Goal: Information Seeking & Learning: Learn about a topic

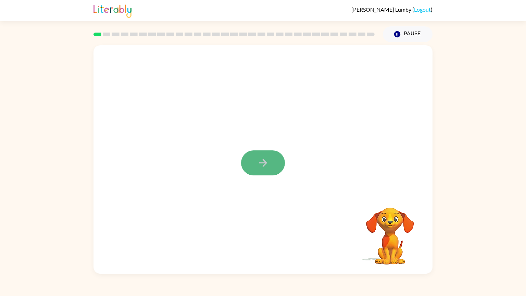
click at [265, 168] on icon "button" at bounding box center [263, 163] width 12 height 12
click at [258, 161] on icon "button" at bounding box center [263, 163] width 12 height 12
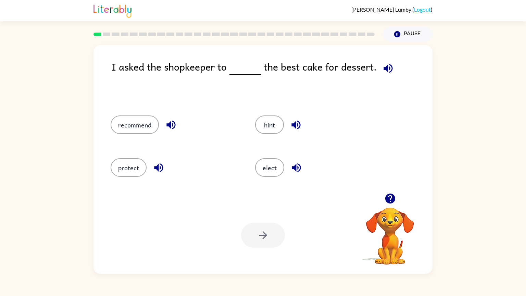
click at [384, 70] on icon "button" at bounding box center [388, 68] width 9 height 9
click at [143, 126] on button "recommend" at bounding box center [135, 124] width 48 height 19
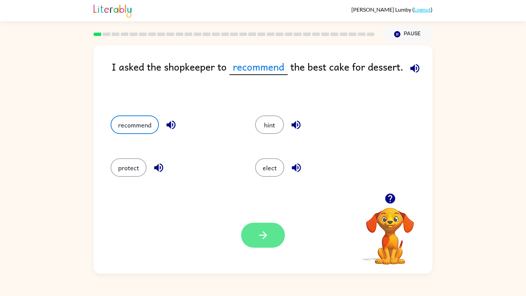
click at [265, 236] on icon "button" at bounding box center [263, 235] width 8 height 8
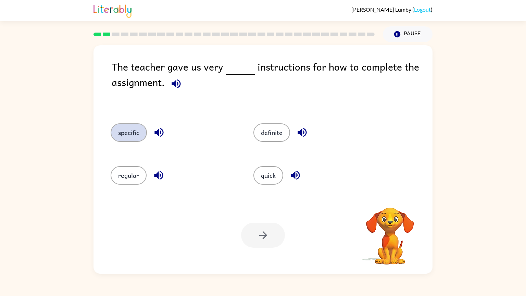
click at [134, 137] on button "specific" at bounding box center [129, 132] width 36 height 19
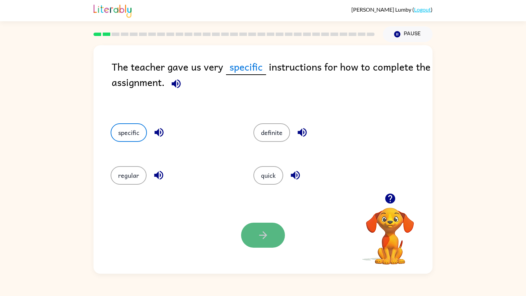
click at [263, 228] on button "button" at bounding box center [263, 235] width 44 height 25
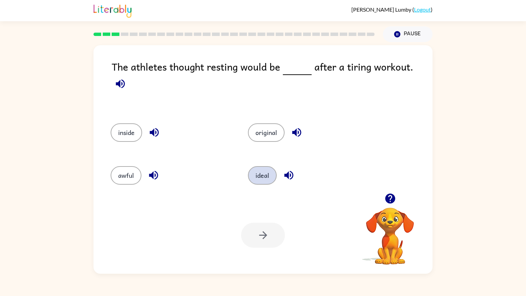
click at [262, 166] on button "ideal" at bounding box center [262, 175] width 29 height 19
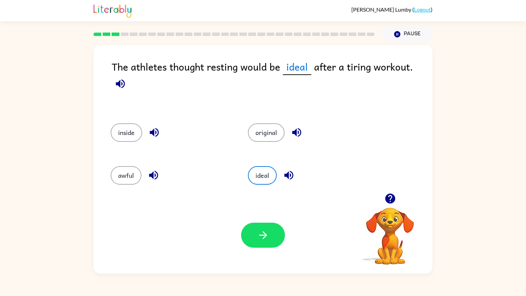
click at [266, 219] on div "Your browser must support playing .mp4 files to use Literably. Please try using…" at bounding box center [263, 235] width 339 height 77
click at [265, 227] on button "button" at bounding box center [263, 235] width 44 height 25
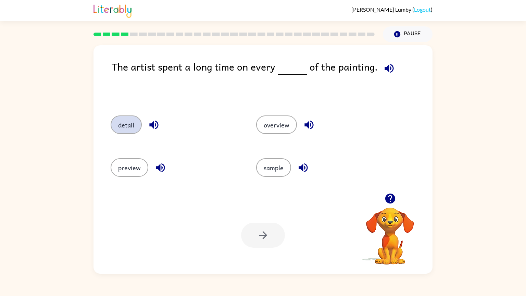
click at [135, 127] on button "detail" at bounding box center [126, 124] width 31 height 19
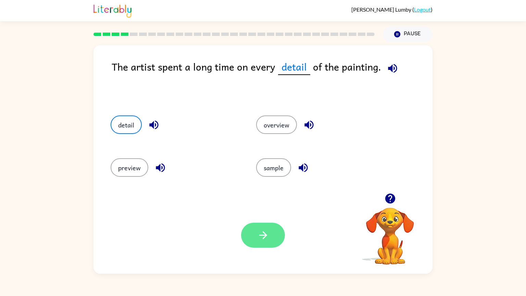
click at [261, 239] on icon "button" at bounding box center [263, 235] width 12 height 12
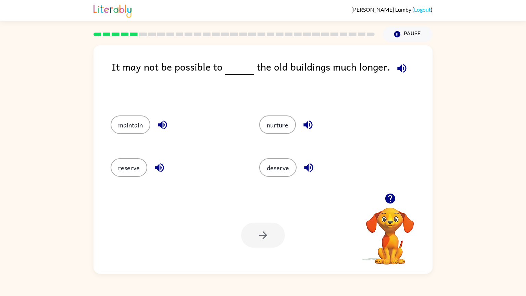
click at [308, 124] on icon "button" at bounding box center [308, 125] width 12 height 12
click at [137, 167] on button "reserve" at bounding box center [129, 167] width 37 height 19
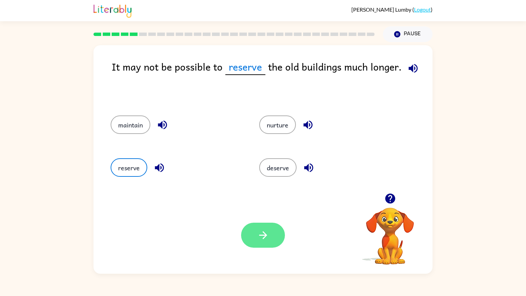
click at [260, 233] on icon "button" at bounding box center [263, 235] width 12 height 12
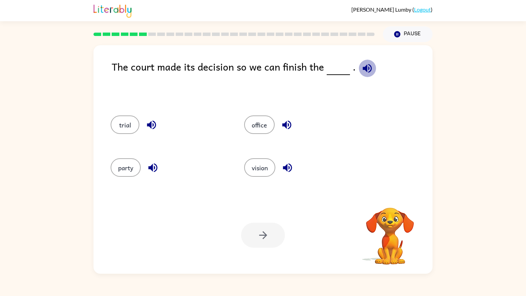
click at [363, 68] on icon "button" at bounding box center [367, 68] width 9 height 9
click at [359, 60] on button "button" at bounding box center [367, 68] width 17 height 17
click at [136, 126] on button "trial" at bounding box center [125, 124] width 29 height 19
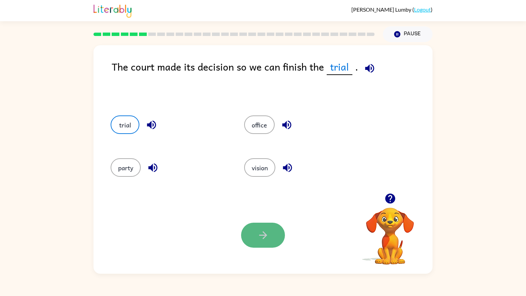
click at [266, 224] on button "button" at bounding box center [263, 235] width 44 height 25
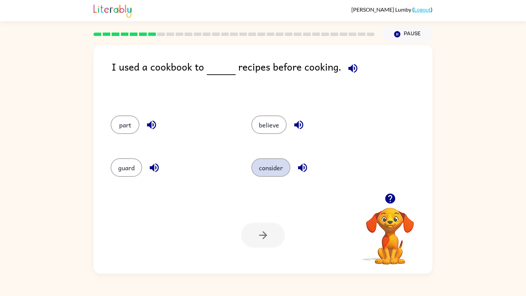
click at [260, 169] on button "consider" at bounding box center [271, 167] width 39 height 19
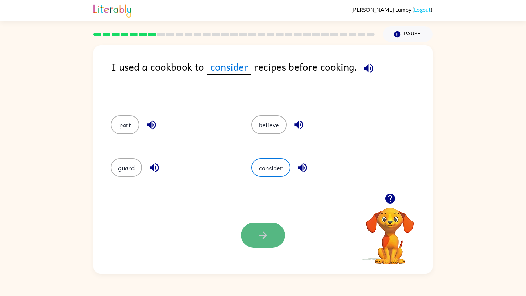
click at [267, 233] on icon "button" at bounding box center [263, 235] width 12 height 12
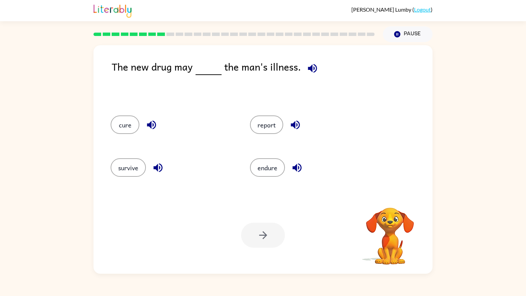
click at [311, 65] on icon "button" at bounding box center [313, 68] width 12 height 12
click at [304, 60] on button "button" at bounding box center [312, 68] width 17 height 17
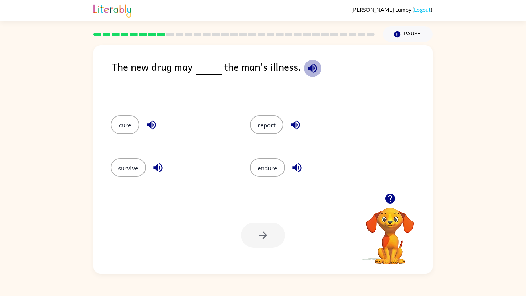
click at [304, 60] on button "button" at bounding box center [312, 68] width 17 height 17
click at [131, 123] on button "cure" at bounding box center [125, 124] width 29 height 19
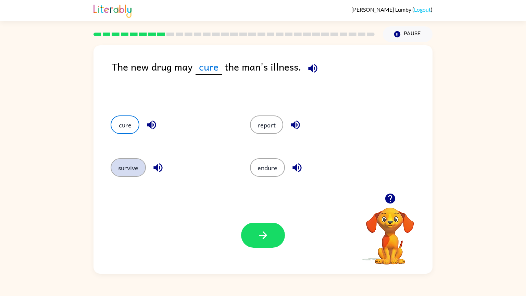
click at [131, 169] on button "survive" at bounding box center [128, 167] width 35 height 19
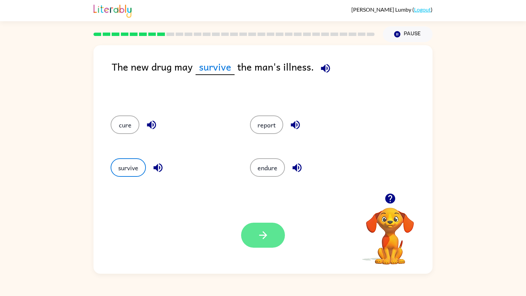
click at [256, 227] on button "button" at bounding box center [263, 235] width 44 height 25
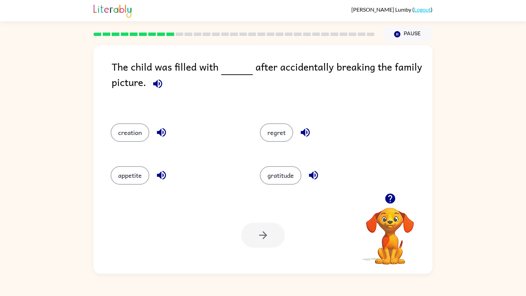
click at [242, 139] on div "creation" at bounding box center [178, 132] width 134 height 19
click at [161, 85] on icon "button" at bounding box center [157, 83] width 9 height 9
click at [308, 177] on icon "button" at bounding box center [314, 175] width 12 height 12
click at [160, 177] on icon "button" at bounding box center [161, 175] width 9 height 9
click at [299, 135] on icon "button" at bounding box center [305, 132] width 12 height 12
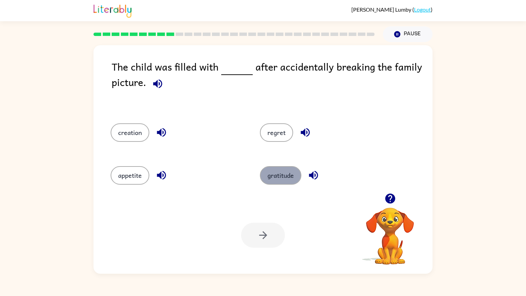
click at [287, 170] on button "gratitude" at bounding box center [280, 175] width 41 height 19
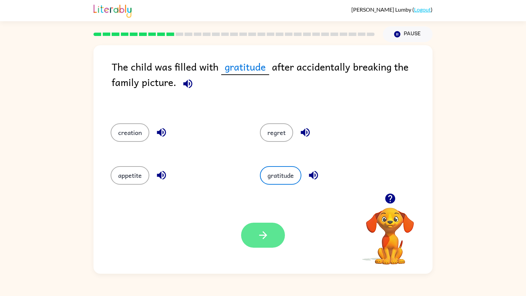
click at [264, 239] on icon "button" at bounding box center [263, 235] width 12 height 12
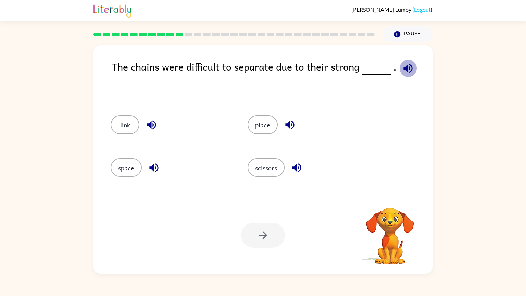
click at [408, 69] on icon "button" at bounding box center [408, 68] width 12 height 12
click at [121, 125] on button "link" at bounding box center [125, 124] width 29 height 19
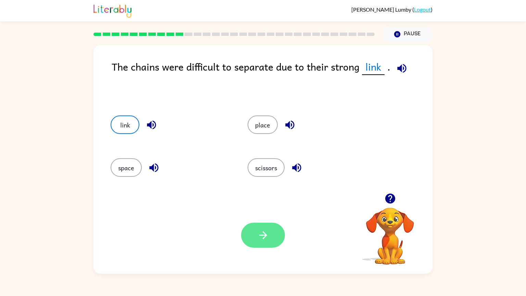
click at [260, 235] on icon "button" at bounding box center [263, 235] width 8 height 8
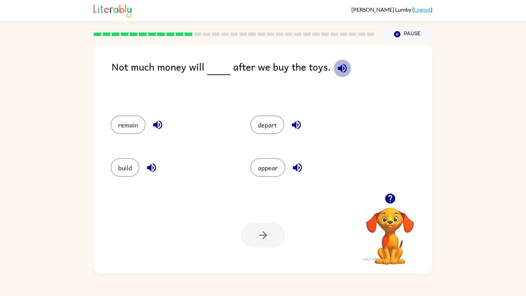
click at [343, 69] on icon "button" at bounding box center [342, 68] width 9 height 9
click at [132, 125] on button "remain" at bounding box center [128, 124] width 35 height 19
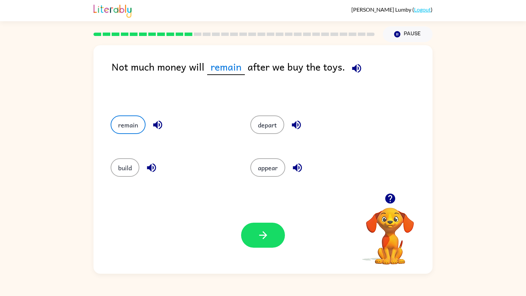
click at [348, 70] on button "button" at bounding box center [356, 68] width 17 height 17
click at [269, 238] on button "button" at bounding box center [263, 235] width 44 height 25
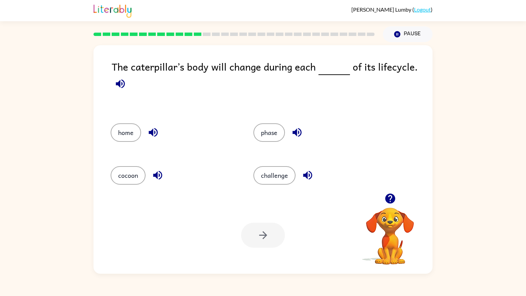
click at [120, 88] on icon "button" at bounding box center [120, 84] width 12 height 12
click at [138, 172] on button "cocoon" at bounding box center [128, 175] width 35 height 19
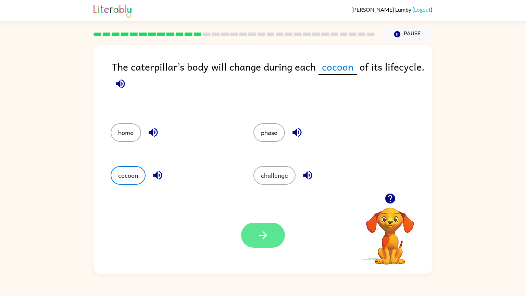
click at [273, 228] on button "button" at bounding box center [263, 235] width 44 height 25
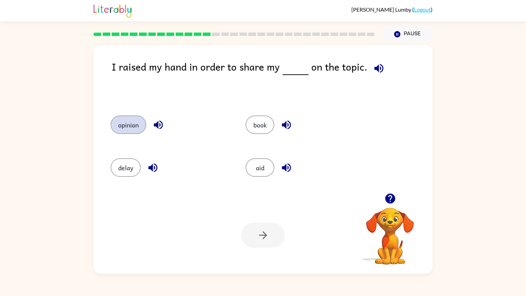
click at [137, 130] on button "opinion" at bounding box center [129, 124] width 36 height 19
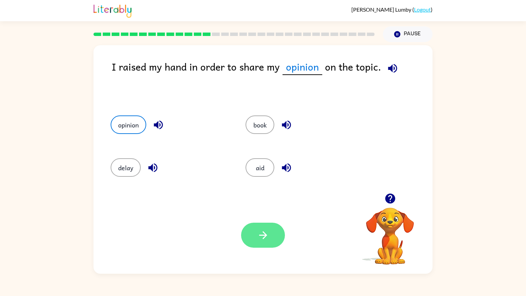
click at [249, 229] on button "button" at bounding box center [263, 235] width 44 height 25
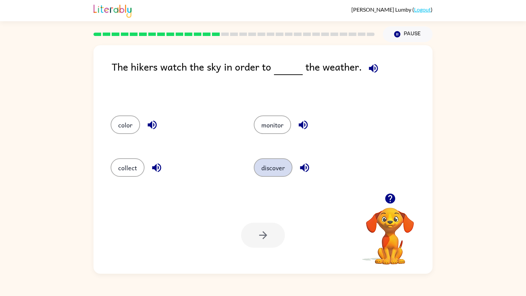
click at [274, 166] on button "discover" at bounding box center [273, 167] width 39 height 19
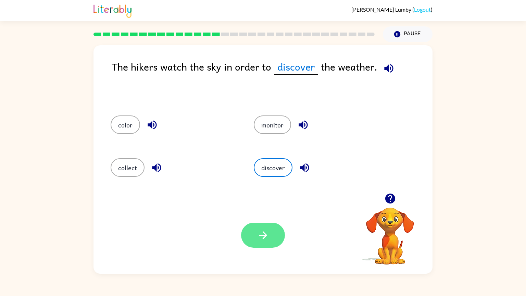
click at [264, 235] on icon "button" at bounding box center [263, 235] width 12 height 12
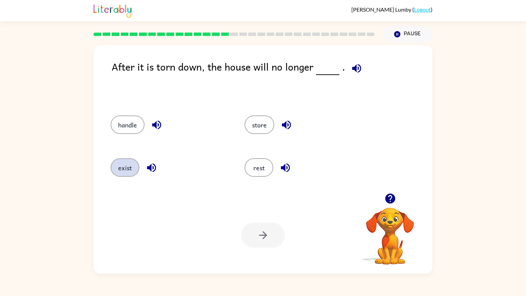
click at [129, 167] on button "exist" at bounding box center [125, 167] width 29 height 19
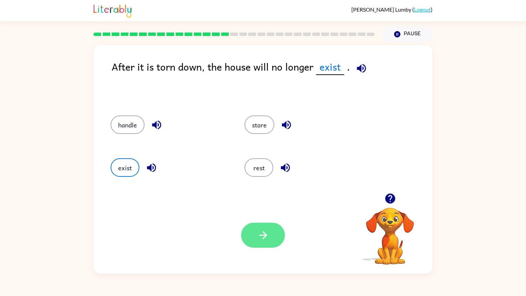
click at [258, 234] on icon "button" at bounding box center [263, 235] width 12 height 12
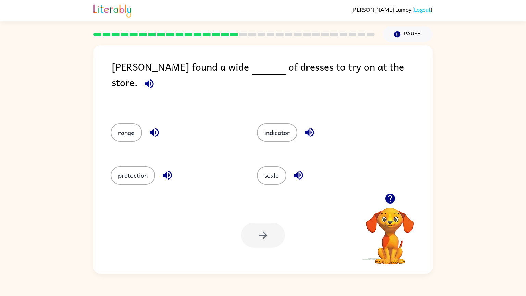
click at [154, 79] on icon "button" at bounding box center [149, 83] width 9 height 9
click at [126, 129] on button "range" at bounding box center [127, 132] width 32 height 19
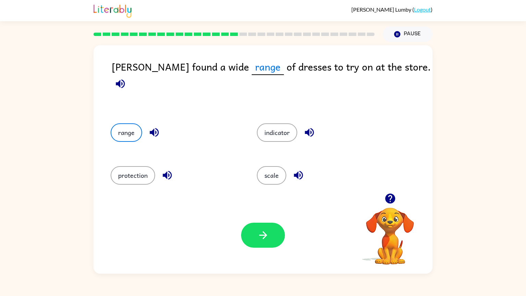
click at [311, 128] on icon "button" at bounding box center [309, 132] width 9 height 9
click at [258, 231] on icon "button" at bounding box center [263, 235] width 12 height 12
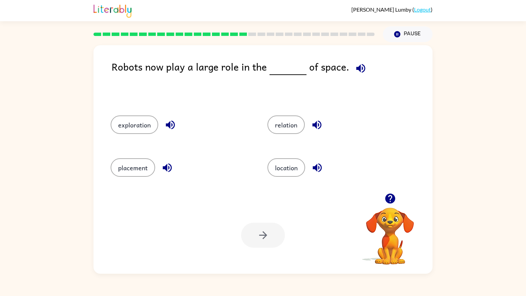
click at [309, 166] on button "button" at bounding box center [317, 167] width 17 height 17
click at [281, 171] on button "location" at bounding box center [287, 167] width 38 height 19
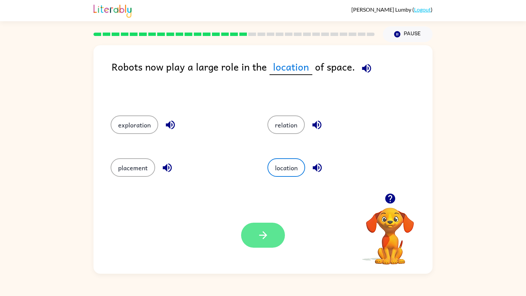
click at [261, 241] on icon "button" at bounding box center [263, 235] width 12 height 12
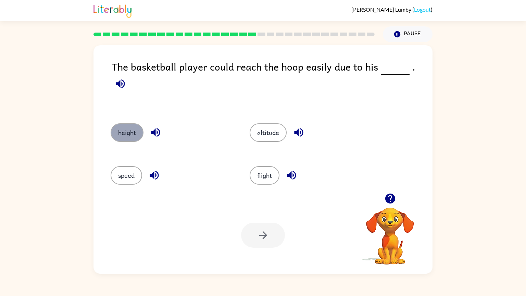
click at [126, 126] on button "height" at bounding box center [127, 132] width 33 height 19
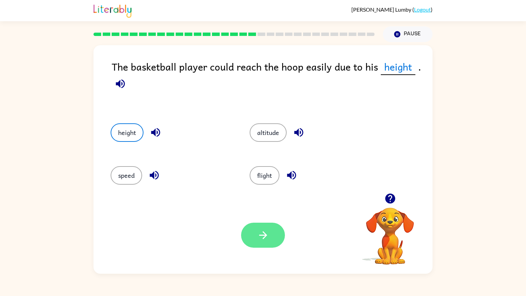
click at [274, 239] on button "button" at bounding box center [263, 235] width 44 height 25
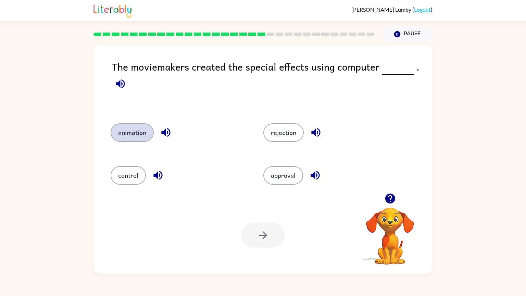
click at [306, 203] on div "The moviemakers created the special effects using computer . animation rejectio…" at bounding box center [263, 159] width 339 height 229
click at [140, 135] on button "animation" at bounding box center [132, 132] width 43 height 19
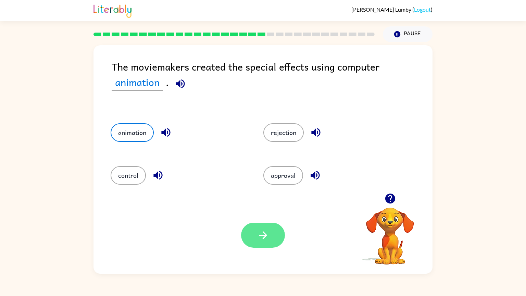
click at [272, 244] on button "button" at bounding box center [263, 235] width 44 height 25
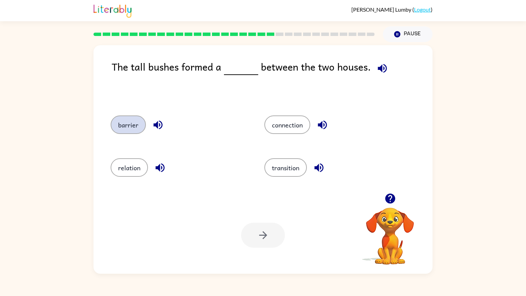
click at [126, 123] on button "barrier" at bounding box center [128, 124] width 35 height 19
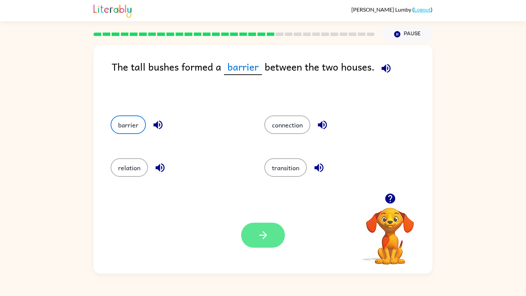
click at [272, 239] on button "button" at bounding box center [263, 235] width 44 height 25
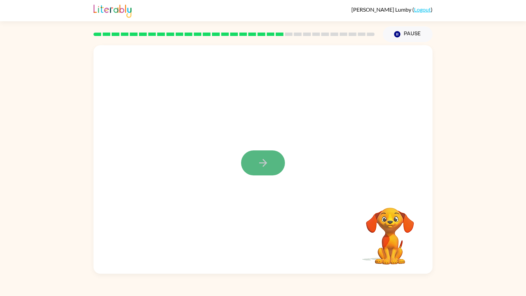
click at [270, 165] on button "button" at bounding box center [263, 162] width 44 height 25
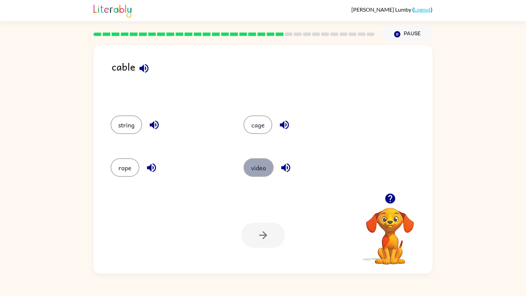
click at [266, 170] on button "video" at bounding box center [259, 167] width 30 height 19
click at [270, 237] on button "button" at bounding box center [263, 235] width 44 height 25
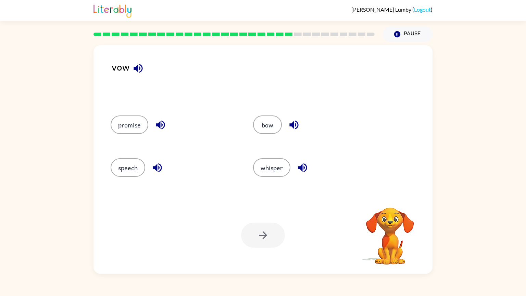
click at [138, 69] on icon "button" at bounding box center [138, 68] width 9 height 9
click at [269, 130] on button "bow" at bounding box center [267, 124] width 29 height 19
click at [265, 236] on icon "button" at bounding box center [263, 235] width 8 height 8
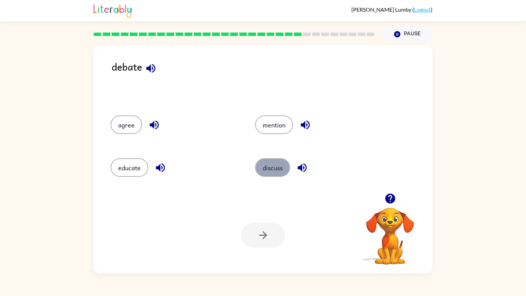
click at [269, 169] on button "discuss" at bounding box center [272, 167] width 35 height 19
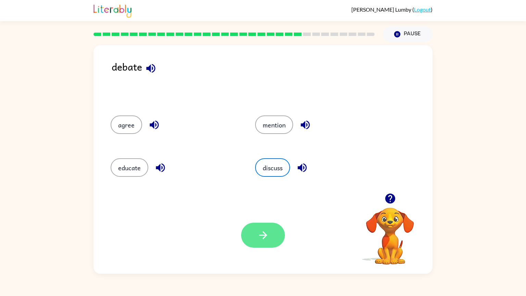
click at [265, 231] on icon "button" at bounding box center [263, 235] width 12 height 12
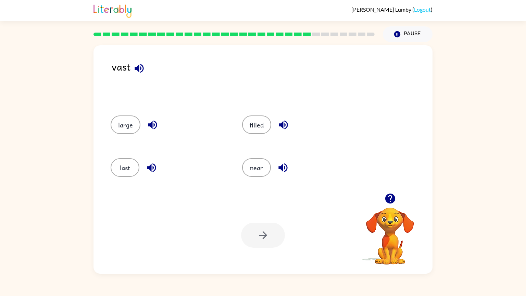
click at [128, 77] on div "vast" at bounding box center [272, 80] width 321 height 43
click at [140, 72] on icon "button" at bounding box center [139, 68] width 12 height 12
click at [263, 129] on button "filled" at bounding box center [256, 124] width 29 height 19
click at [267, 245] on button "button" at bounding box center [263, 235] width 44 height 25
click at [148, 70] on icon "button" at bounding box center [148, 68] width 12 height 12
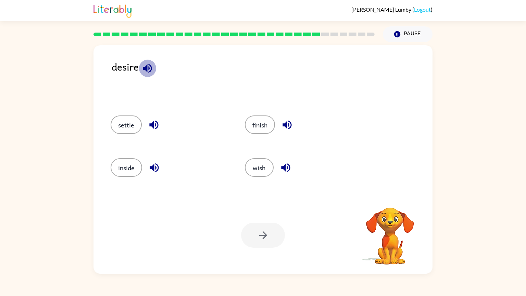
click at [148, 70] on icon "button" at bounding box center [148, 68] width 12 height 12
click at [133, 127] on button "settle" at bounding box center [126, 124] width 31 height 19
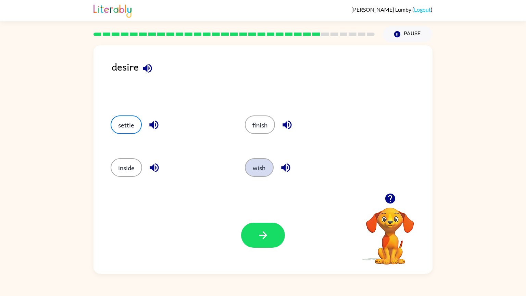
click at [262, 166] on button "wish" at bounding box center [259, 167] width 29 height 19
click at [267, 235] on icon "button" at bounding box center [263, 235] width 12 height 12
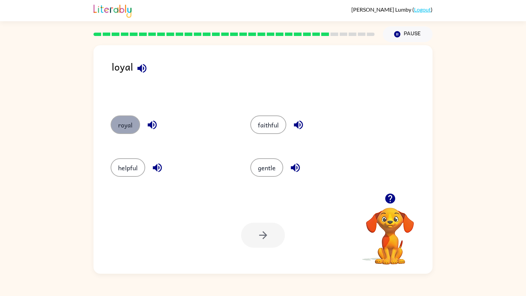
click at [127, 121] on button "royal" at bounding box center [125, 124] width 29 height 19
click at [249, 237] on button "button" at bounding box center [263, 235] width 44 height 25
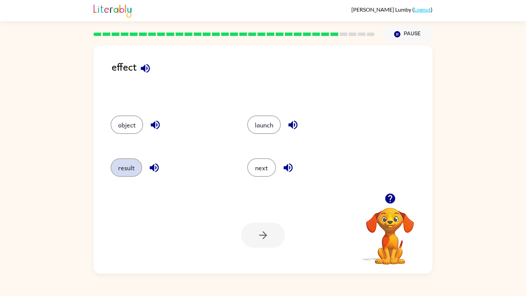
click at [122, 167] on button "result" at bounding box center [127, 167] width 32 height 19
click at [262, 236] on icon "button" at bounding box center [263, 235] width 12 height 12
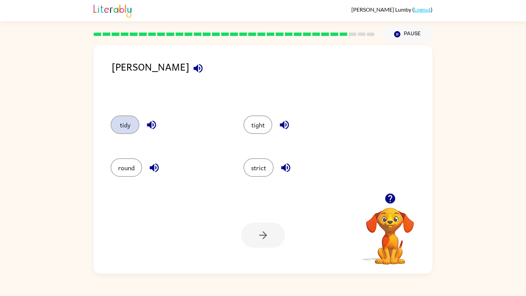
click at [132, 124] on button "tidy" at bounding box center [125, 124] width 29 height 19
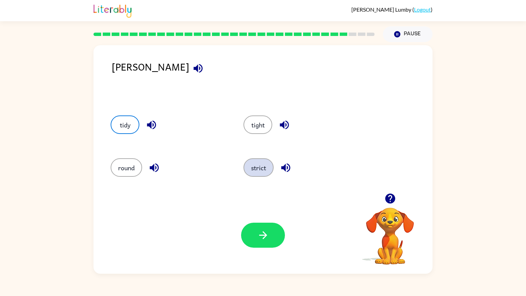
click at [262, 173] on button "strict" at bounding box center [259, 167] width 30 height 19
click at [129, 123] on button "tidy" at bounding box center [125, 124] width 29 height 19
click at [256, 239] on button "button" at bounding box center [263, 235] width 44 height 25
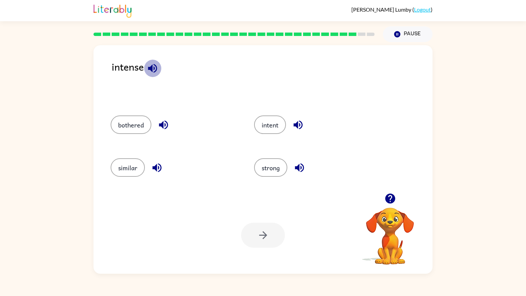
click at [148, 75] on button "button" at bounding box center [152, 68] width 17 height 17
click at [294, 127] on icon "button" at bounding box center [298, 125] width 12 height 12
click at [164, 122] on icon "button" at bounding box center [164, 125] width 12 height 12
click at [135, 126] on button "bothered" at bounding box center [131, 124] width 41 height 19
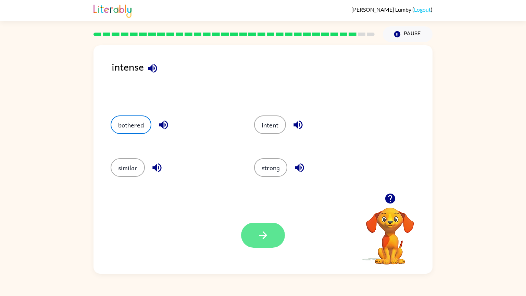
click at [265, 245] on button "button" at bounding box center [263, 235] width 44 height 25
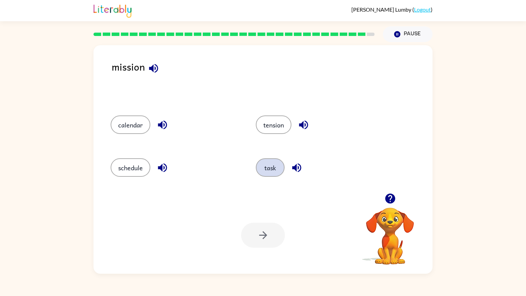
click at [272, 173] on button "task" at bounding box center [270, 167] width 29 height 19
click at [267, 234] on icon "button" at bounding box center [263, 235] width 12 height 12
